Goal: Transaction & Acquisition: Purchase product/service

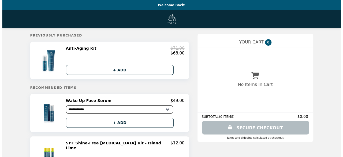
scroll to position [27, 0]
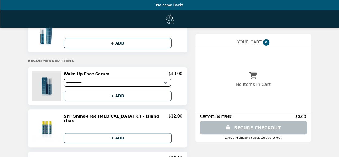
click at [62, 86] on img at bounding box center [47, 85] width 31 height 29
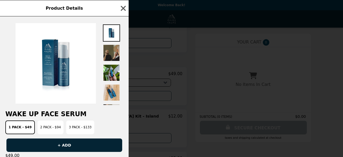
click at [110, 48] on img at bounding box center [111, 52] width 17 height 17
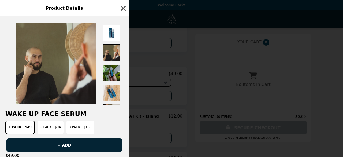
click at [112, 67] on img at bounding box center [111, 72] width 17 height 17
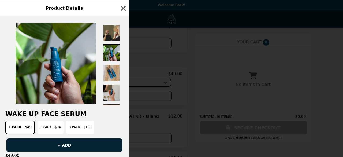
click at [117, 90] on img at bounding box center [111, 92] width 17 height 17
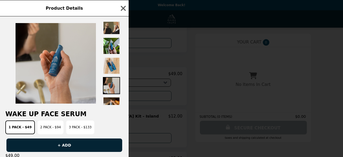
click at [117, 99] on img at bounding box center [111, 105] width 17 height 17
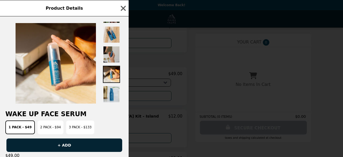
scroll to position [75, 0]
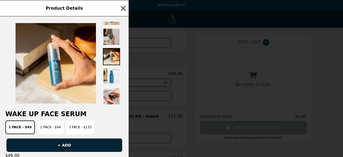
click at [114, 86] on div at bounding box center [111, 63] width 17 height 83
click at [113, 94] on img at bounding box center [111, 96] width 17 height 17
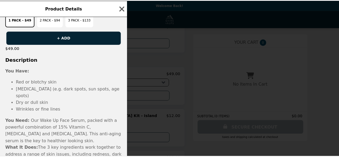
scroll to position [0, 0]
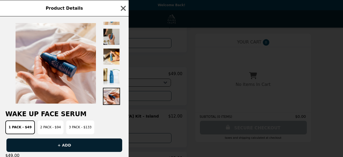
click at [79, 145] on button "+ ADD" at bounding box center [64, 144] width 116 height 13
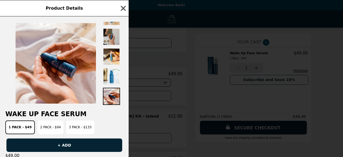
click at [123, 9] on icon "button" at bounding box center [123, 8] width 8 height 8
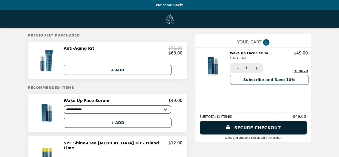
click at [170, 19] on img "Main" at bounding box center [169, 18] width 10 height 11
